Goal: Navigation & Orientation: Find specific page/section

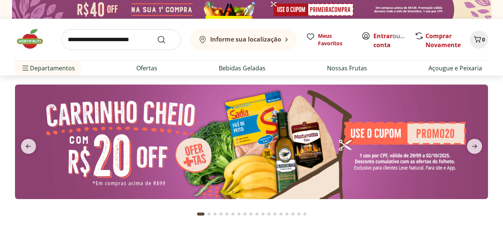
click at [279, 40] on b "Informe sua localização" at bounding box center [245, 39] width 71 height 8
